Goal: Information Seeking & Learning: Learn about a topic

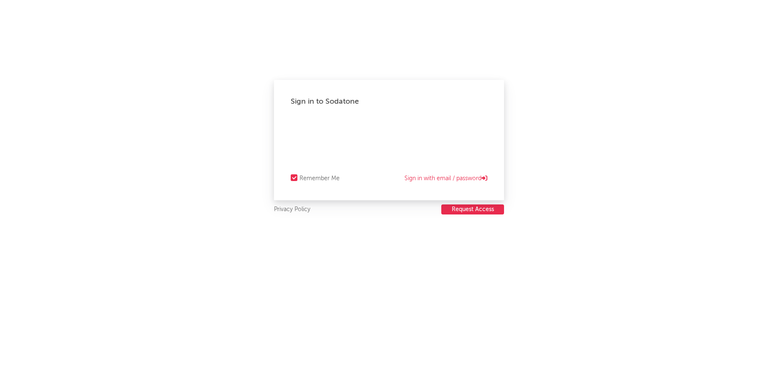
select select "warner_chappell"
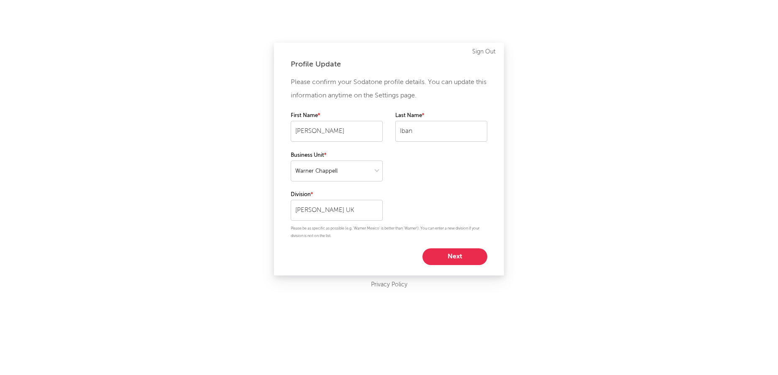
click at [465, 256] on button "Next" at bounding box center [455, 257] width 65 height 17
select select "manager"
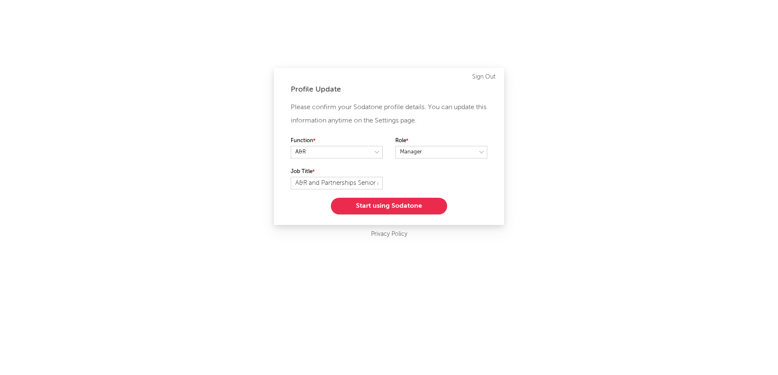
click at [407, 205] on button "Start using Sodatone" at bounding box center [389, 206] width 116 height 17
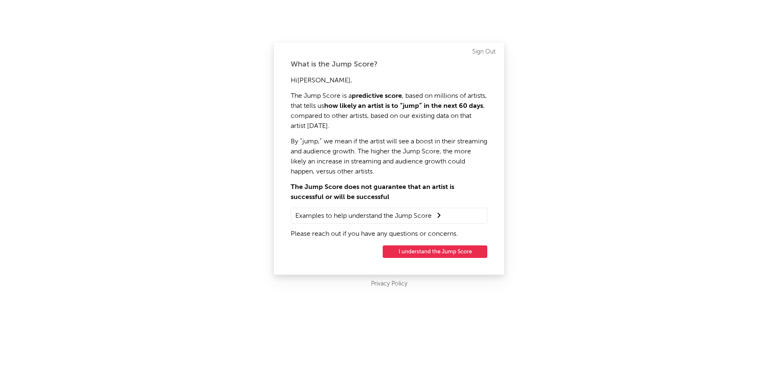
click at [447, 254] on button "I understand the Jump Score" at bounding box center [435, 252] width 105 height 13
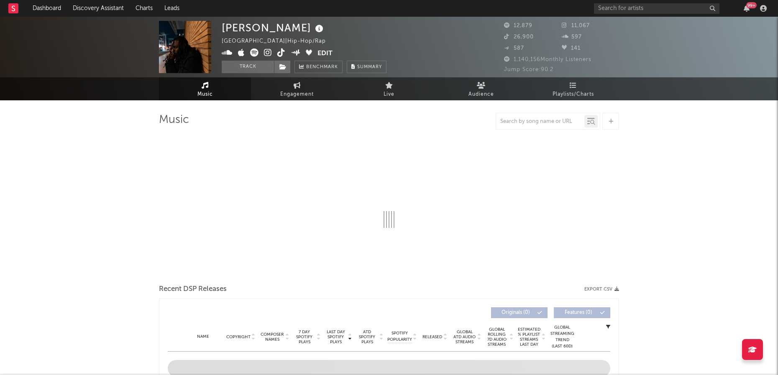
select select "1w"
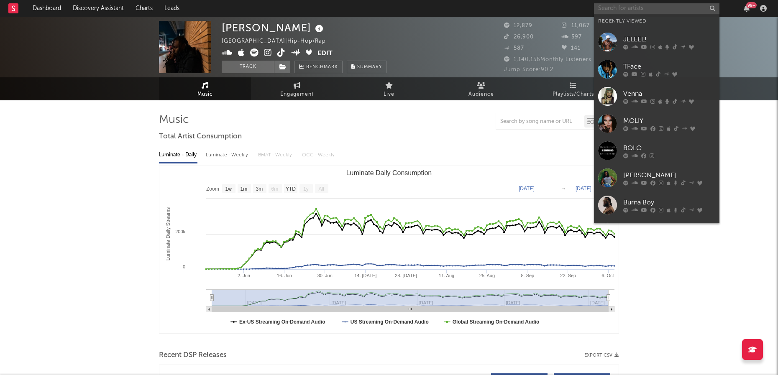
click at [649, 8] on input "text" at bounding box center [657, 8] width 126 height 10
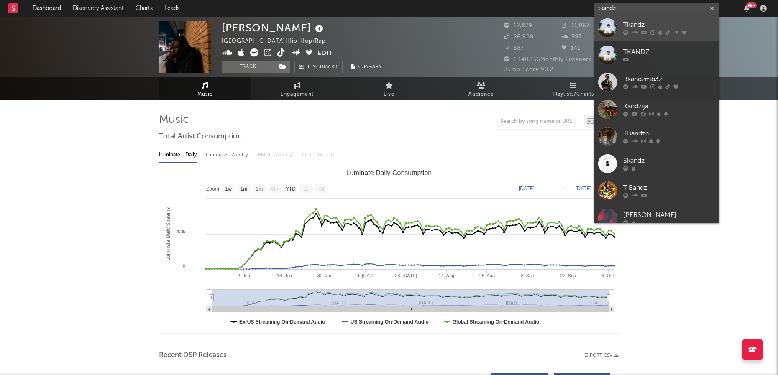
type input "tkandz"
click at [643, 26] on div "Tkandz" at bounding box center [669, 25] width 92 height 10
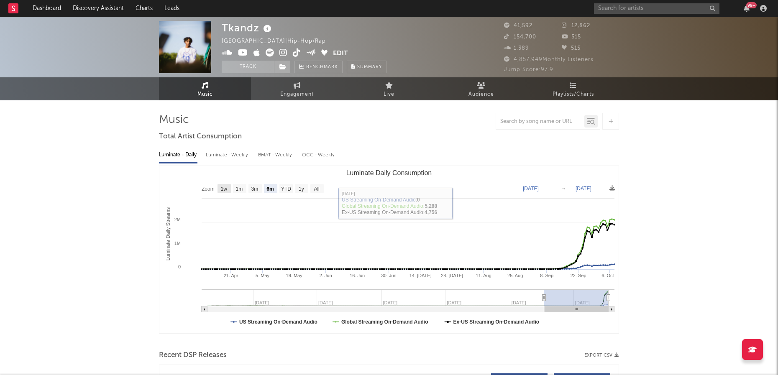
click at [225, 187] on text "1w" at bounding box center [224, 189] width 7 height 6
select select "1w"
type input "[DATE]"
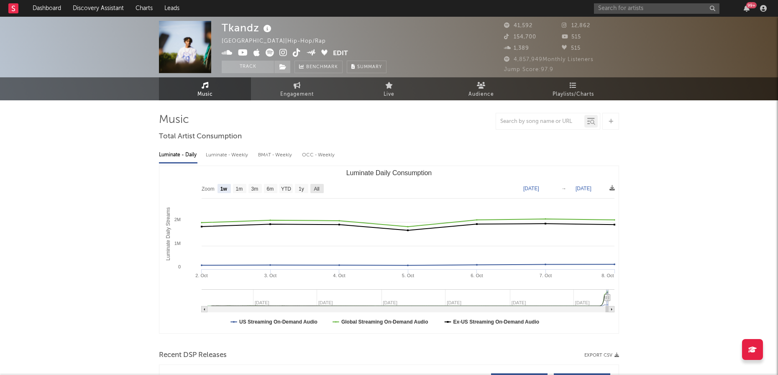
drag, startPoint x: 319, startPoint y: 186, endPoint x: 313, endPoint y: 187, distance: 6.8
click at [319, 186] on text "All" at bounding box center [316, 189] width 5 height 6
select select "All"
type input "[DATE]"
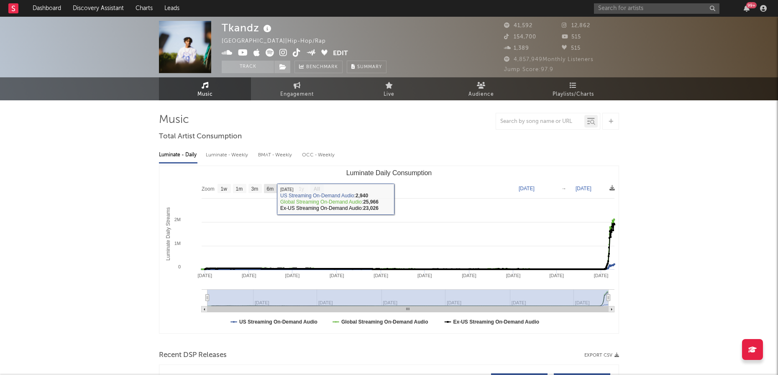
click at [268, 192] on rect "Luminate Daily Consumption" at bounding box center [270, 188] width 13 height 9
select select "6m"
type input "[DATE]"
